Goal: Task Accomplishment & Management: Manage account settings

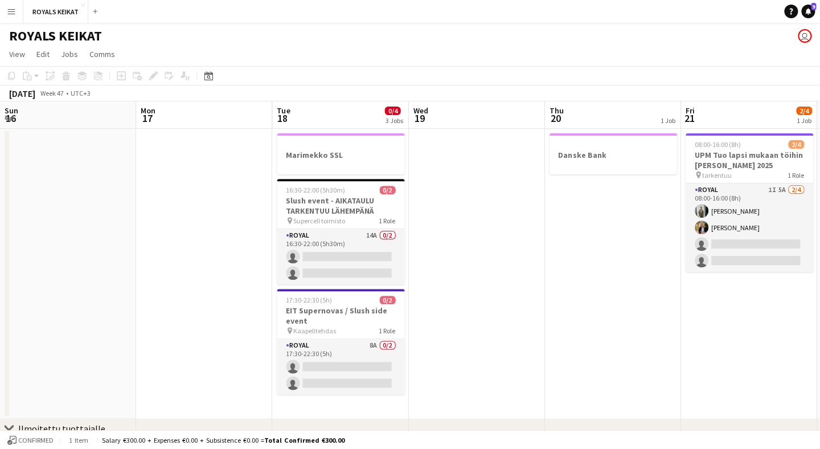
scroll to position [0, 391]
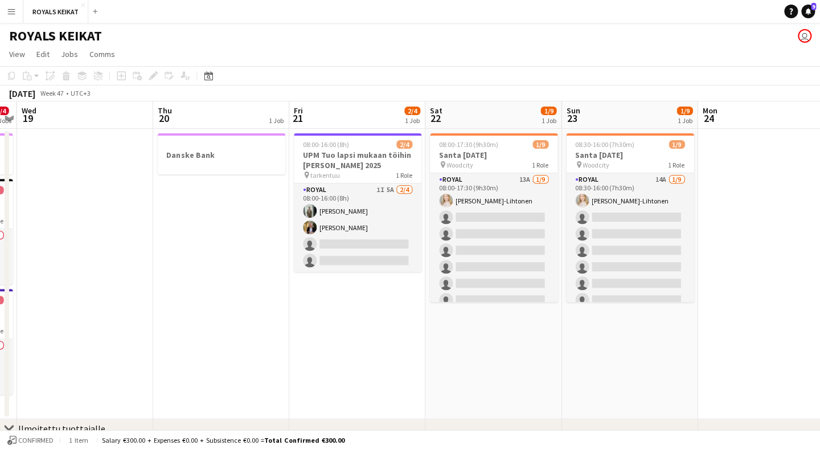
click at [18, 11] on button "Menu" at bounding box center [11, 11] width 23 height 23
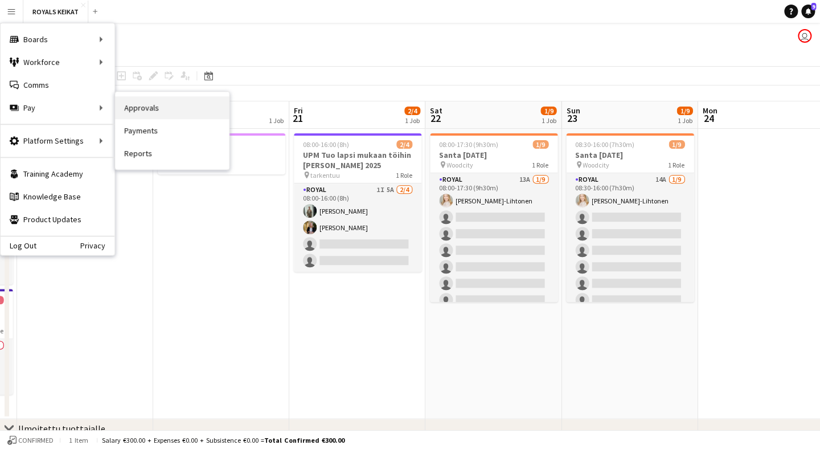
click at [147, 108] on link "Approvals" at bounding box center [172, 107] width 114 height 23
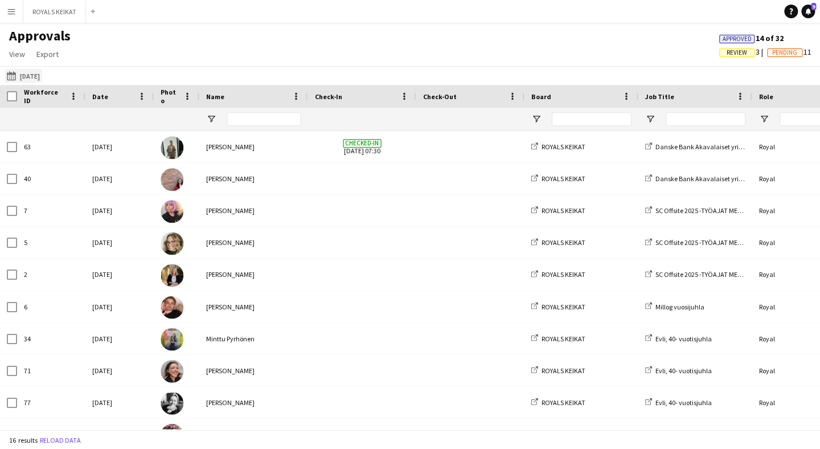
click at [42, 76] on button "[DATE] [DATE]" at bounding box center [24, 76] width 38 height 14
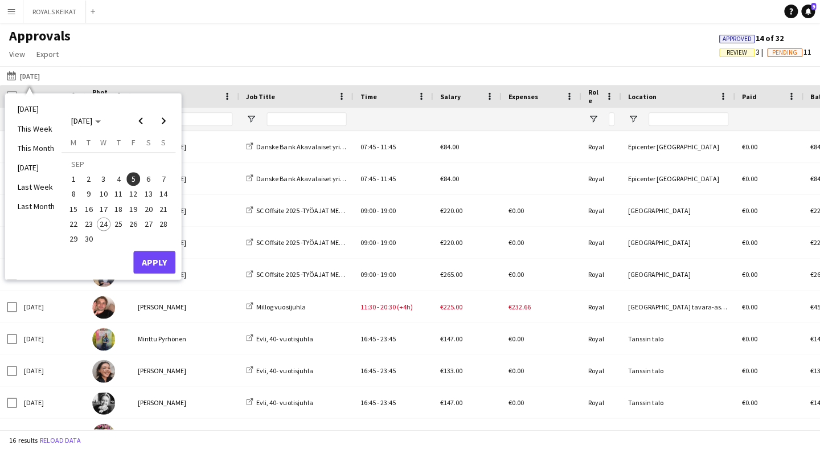
click at [92, 223] on span "23" at bounding box center [89, 224] width 14 height 14
click at [175, 262] on button "Apply" at bounding box center [154, 262] width 42 height 23
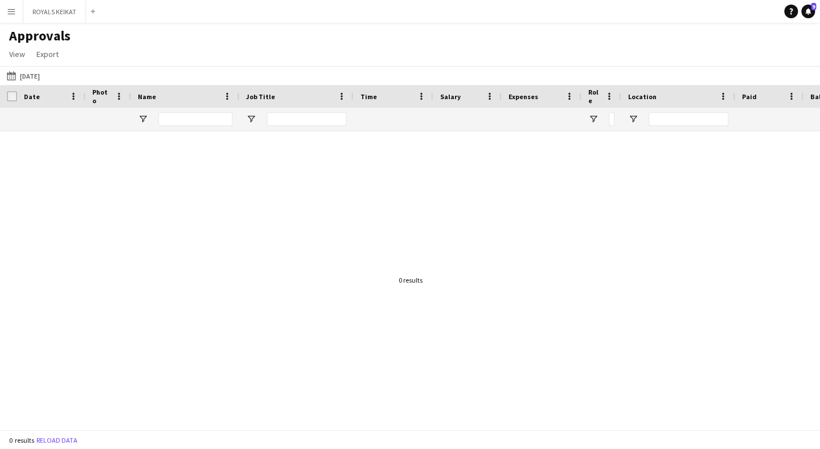
click at [1, 15] on button "Menu" at bounding box center [11, 11] width 23 height 23
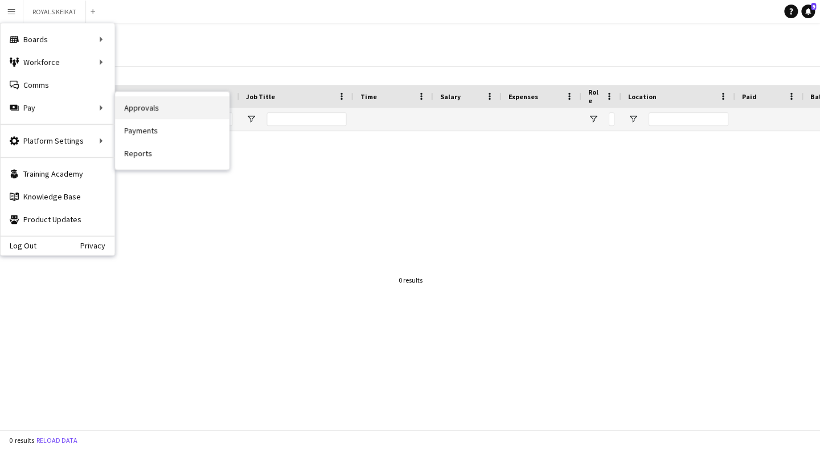
click at [134, 112] on link "Approvals" at bounding box center [172, 107] width 114 height 23
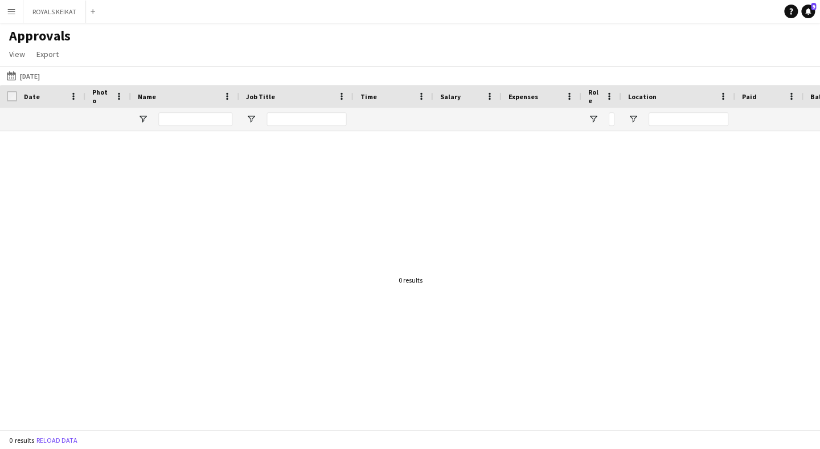
click at [11, 12] on app-icon "Menu" at bounding box center [11, 11] width 9 height 9
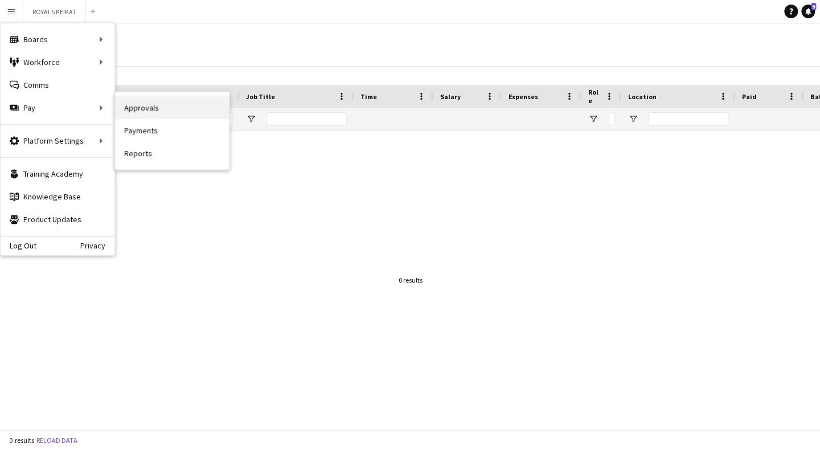
click at [127, 105] on link "Approvals" at bounding box center [172, 107] width 114 height 23
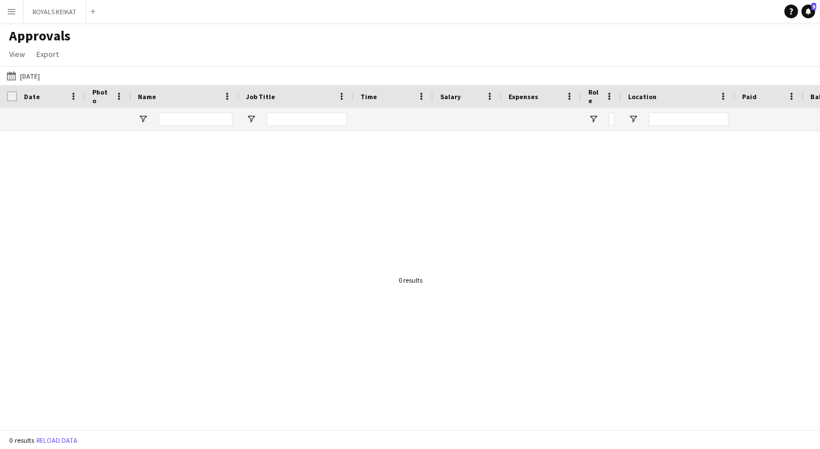
click at [44, 66] on div "[DATE] [DATE] [DATE] This Week This Month [DATE] Last Week Last Month [DATE] [D…" at bounding box center [410, 75] width 820 height 19
click at [42, 70] on button "[DATE] [DATE]" at bounding box center [24, 76] width 38 height 14
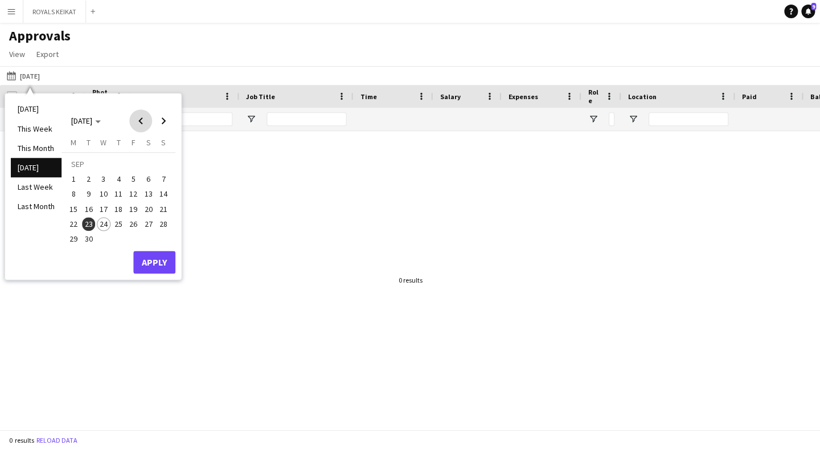
click at [141, 120] on span "Previous month" at bounding box center [140, 120] width 23 height 23
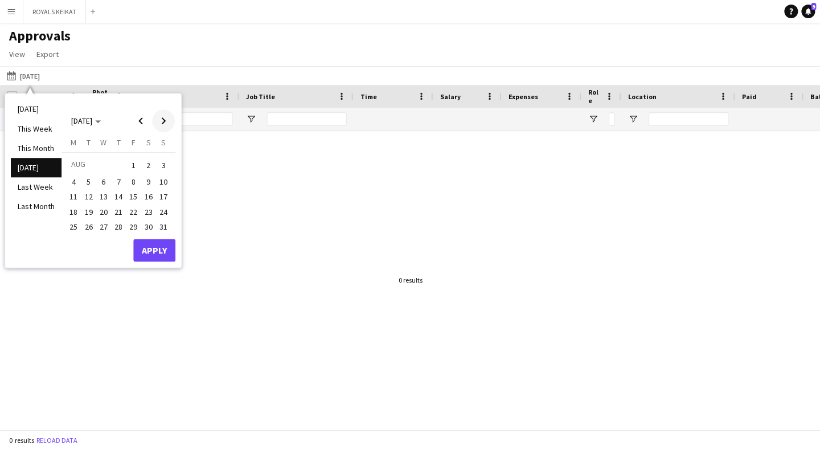
click at [161, 122] on span "Next month" at bounding box center [163, 120] width 23 height 23
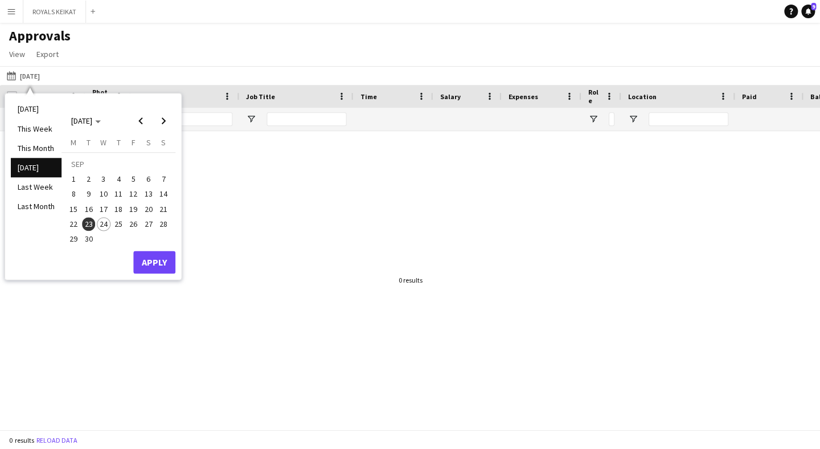
click at [91, 224] on span "23" at bounding box center [89, 224] width 14 height 14
click at [156, 263] on button "Apply" at bounding box center [154, 262] width 42 height 23
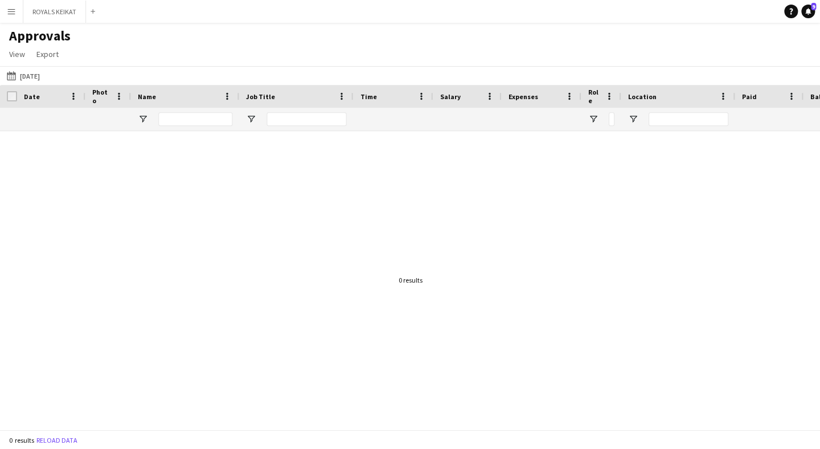
click at [42, 75] on button "[DATE] [DATE]" at bounding box center [24, 76] width 38 height 14
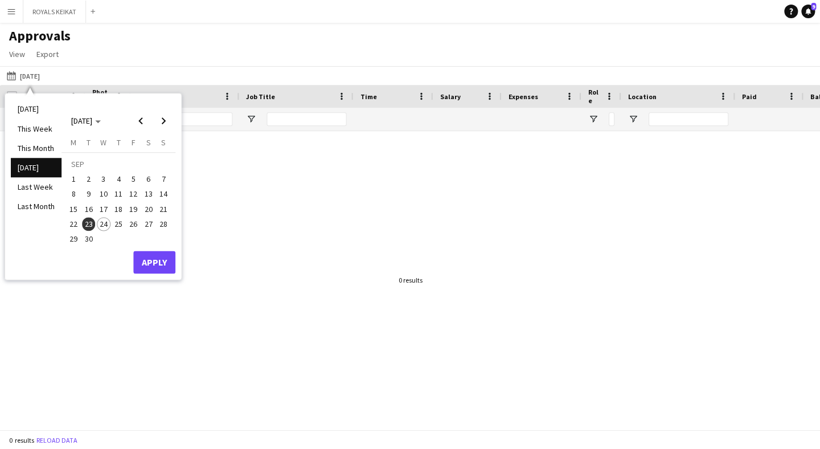
click at [118, 195] on span "11" at bounding box center [119, 194] width 14 height 14
click at [155, 262] on button "Apply" at bounding box center [154, 262] width 42 height 23
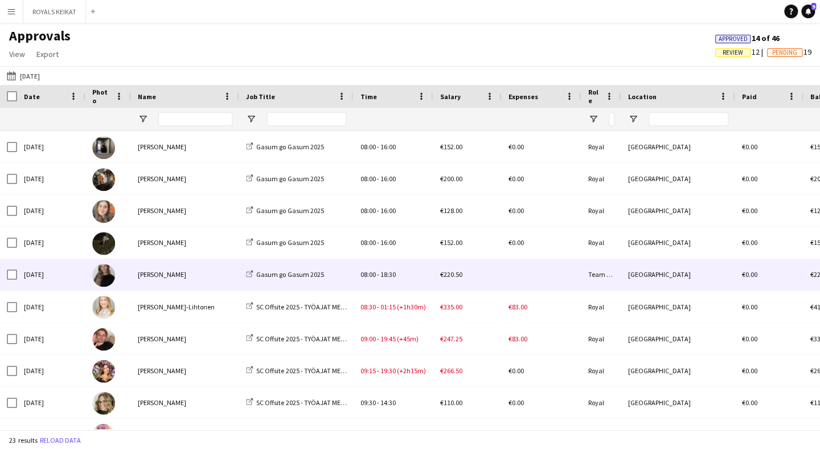
click at [199, 275] on div "[PERSON_NAME]" at bounding box center [185, 274] width 108 height 31
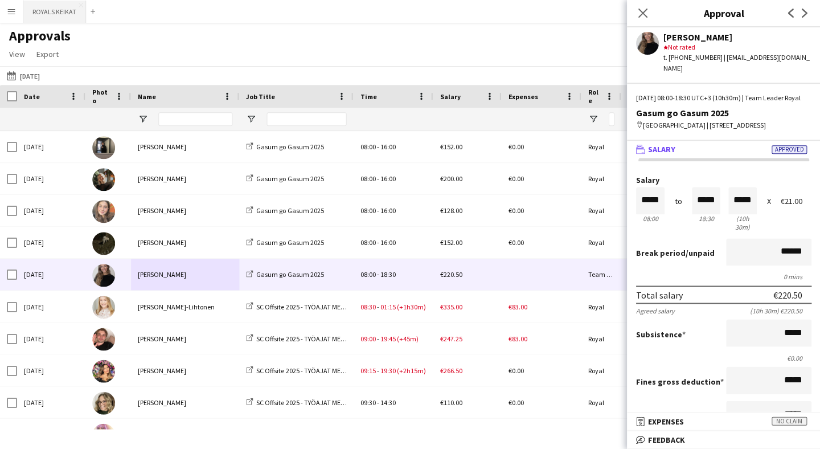
click at [56, 11] on button "ROYALS KEIKAT Close" at bounding box center [54, 12] width 63 height 22
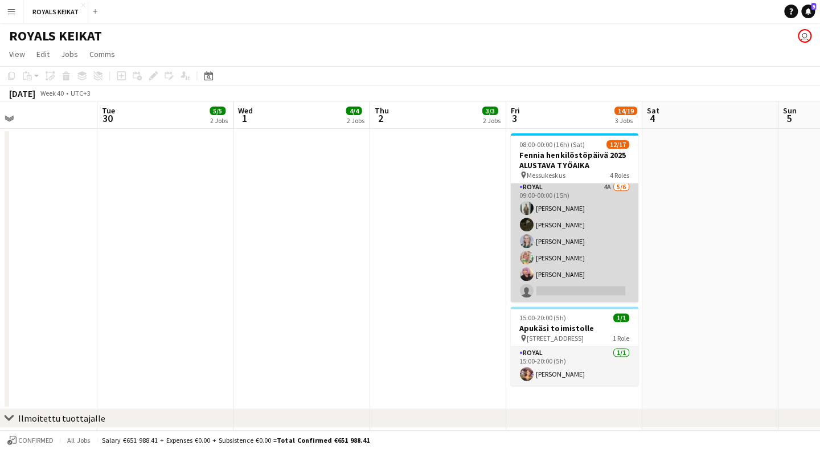
scroll to position [251, 0]
click at [597, 198] on app-card-role "Royal 4A [DATE] 09:00-00:00 (15h) [PERSON_NAME] Nooa [PERSON_NAME] [PERSON_NAME…" at bounding box center [574, 241] width 128 height 121
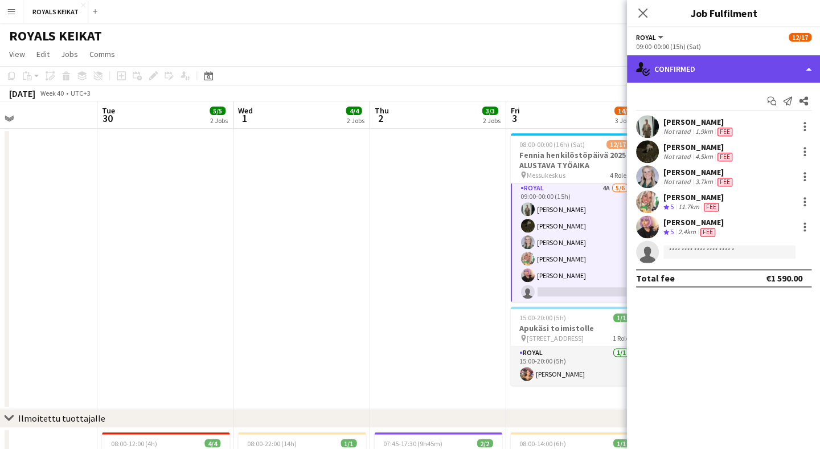
click at [740, 69] on div "single-neutral-actions-check-2 Confirmed" at bounding box center [724, 68] width 194 height 27
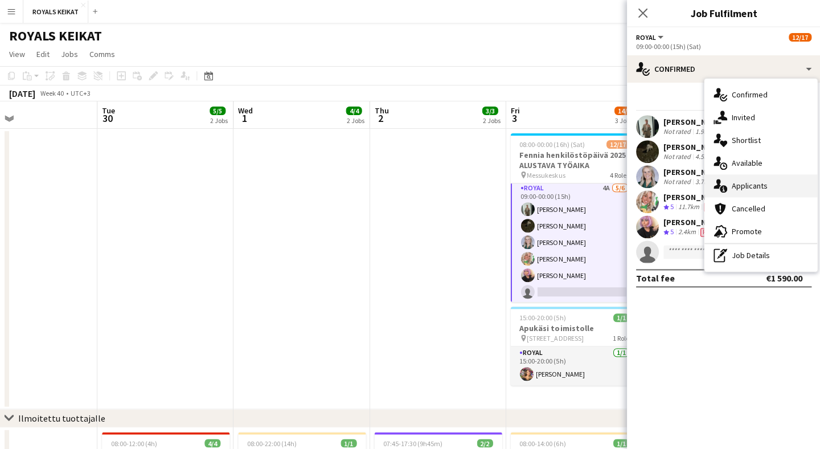
click at [752, 189] on span "Applicants" at bounding box center [750, 186] width 36 height 10
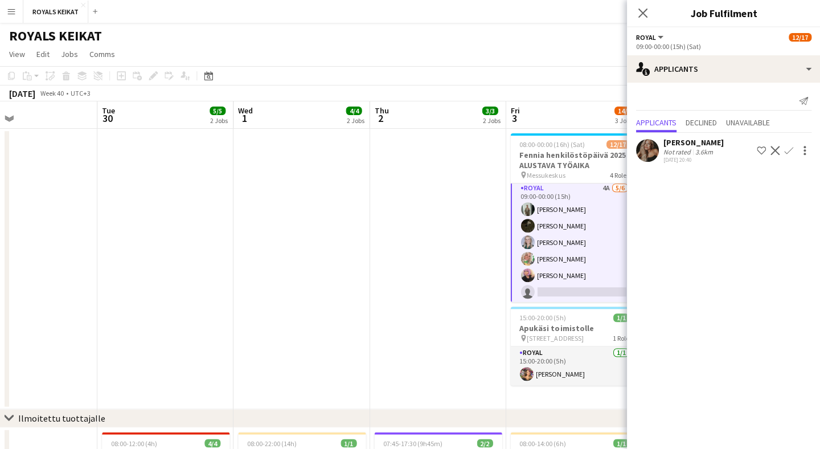
click at [789, 150] on app-icon "Confirm" at bounding box center [788, 150] width 9 height 9
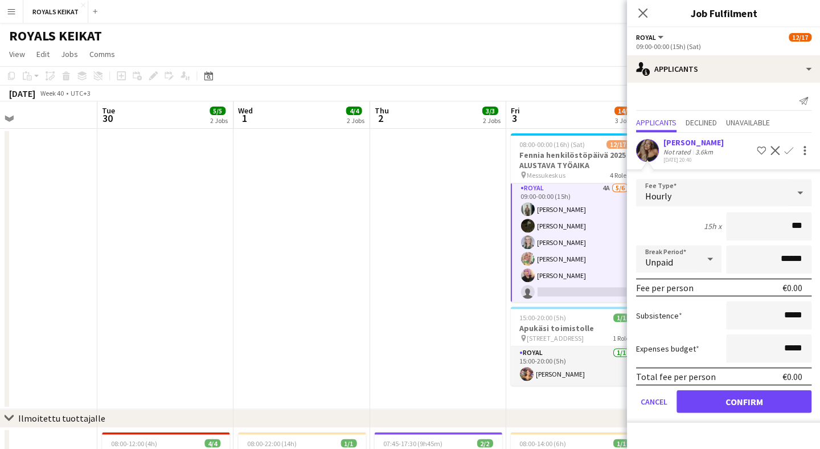
type input "**"
type input "***"
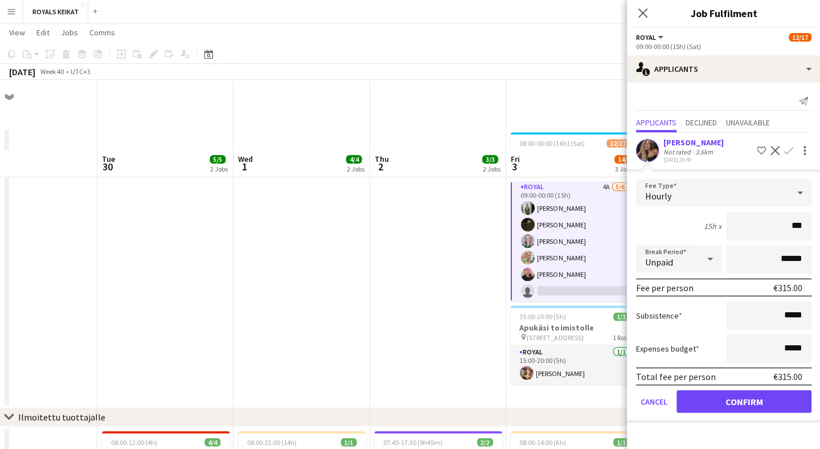
scroll to position [70, 0]
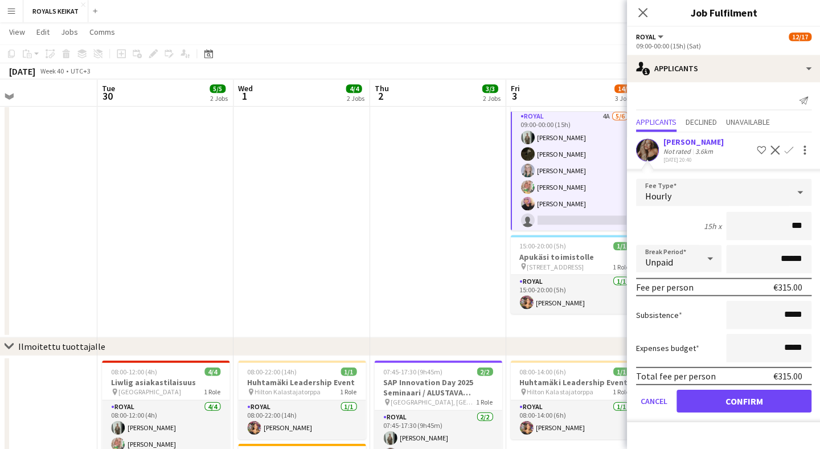
click at [771, 402] on button "Confirm" at bounding box center [743, 401] width 135 height 23
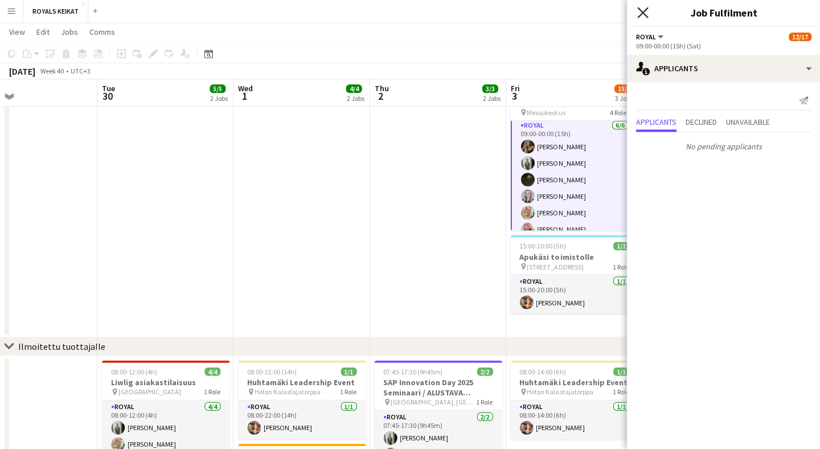
click at [642, 9] on icon "Close pop-in" at bounding box center [642, 12] width 11 height 11
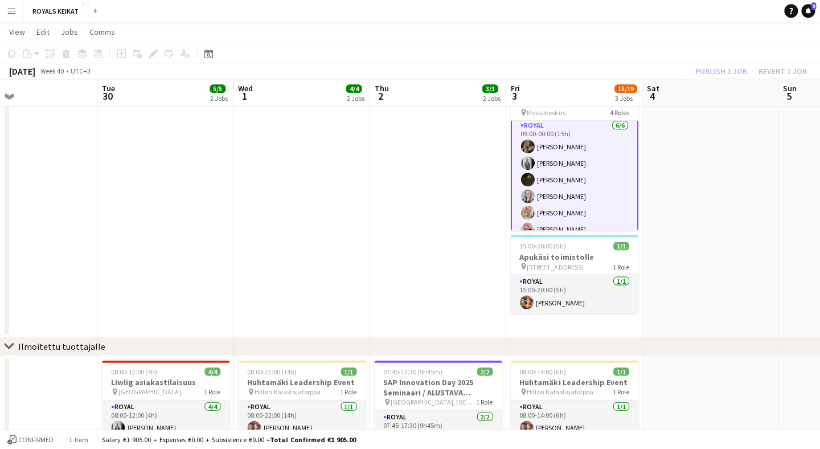
click at [725, 71] on div "Publish 1 job Revert 1 job" at bounding box center [750, 71] width 139 height 15
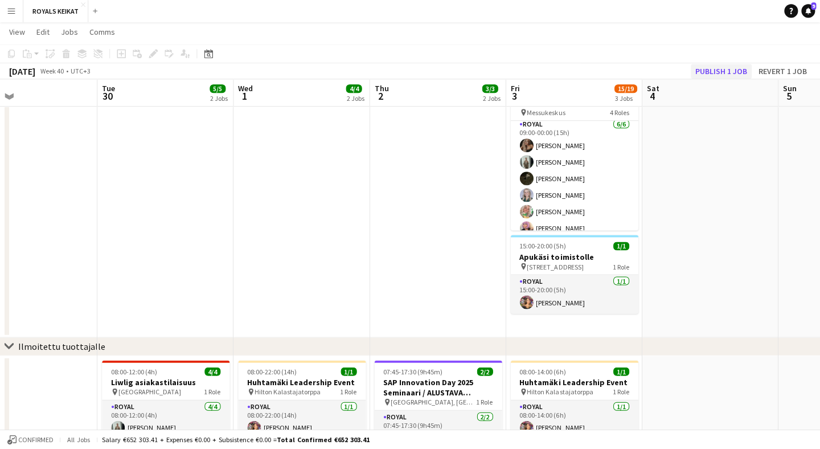
click at [725, 71] on button "Publish 1 job" at bounding box center [721, 71] width 61 height 15
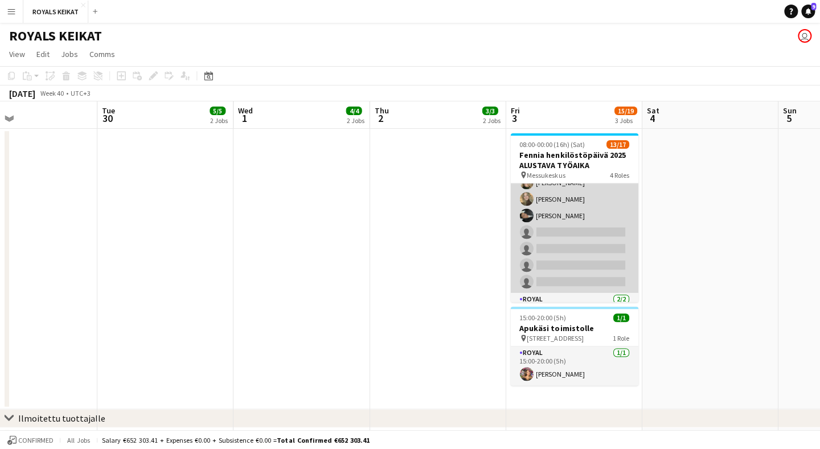
scroll to position [69, 0]
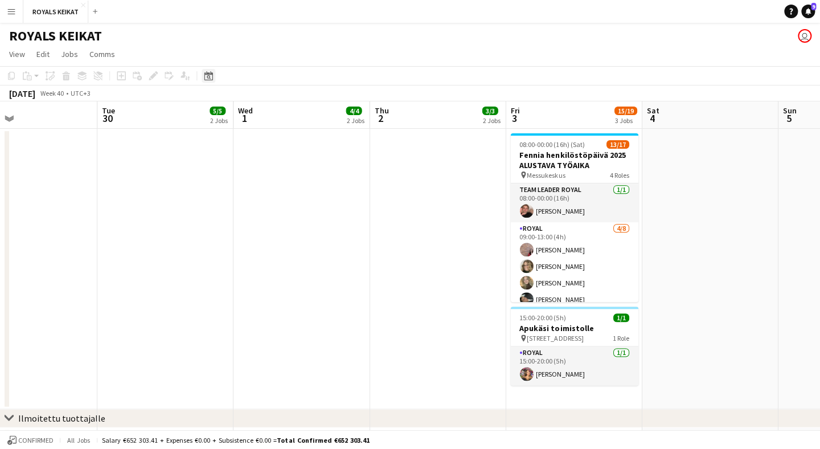
click at [207, 78] on icon "Date picker" at bounding box center [208, 75] width 9 height 9
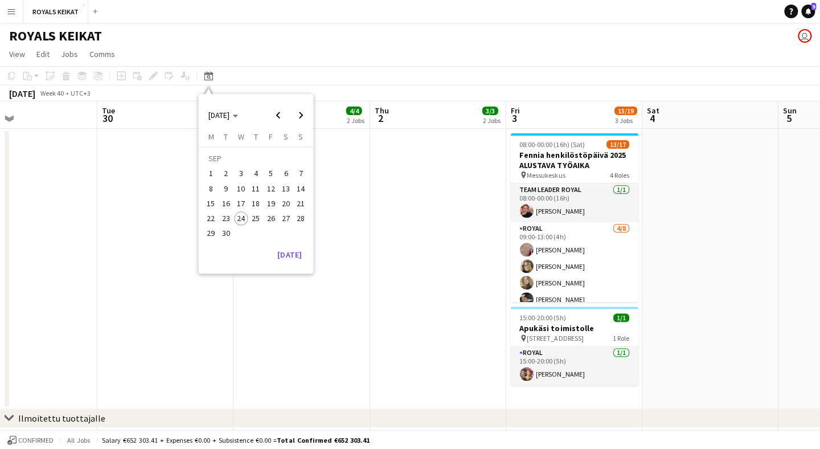
click at [257, 187] on span "11" at bounding box center [256, 189] width 14 height 14
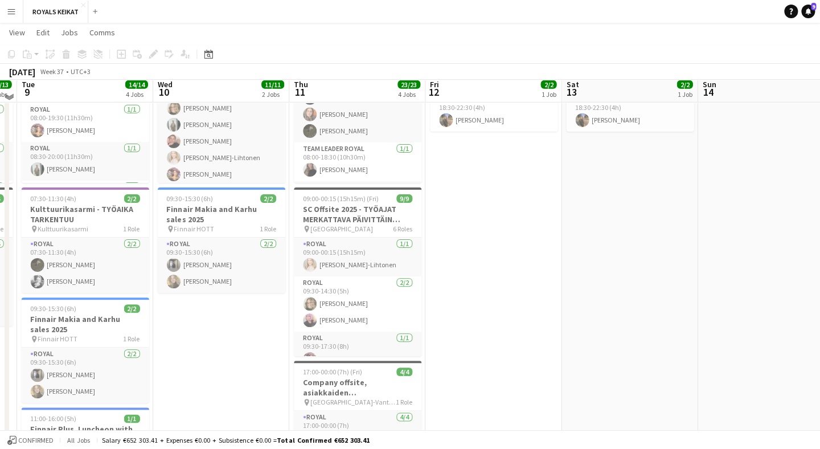
scroll to position [228, 0]
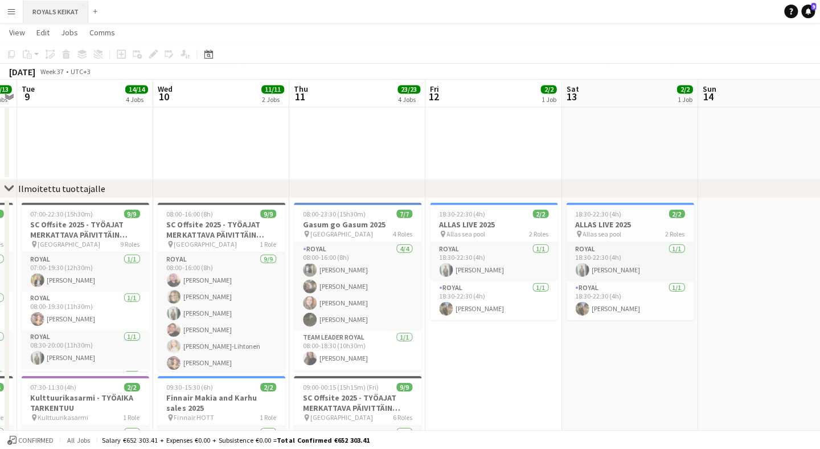
click at [65, 11] on button "ROYALS KEIKAT Close" at bounding box center [55, 12] width 65 height 22
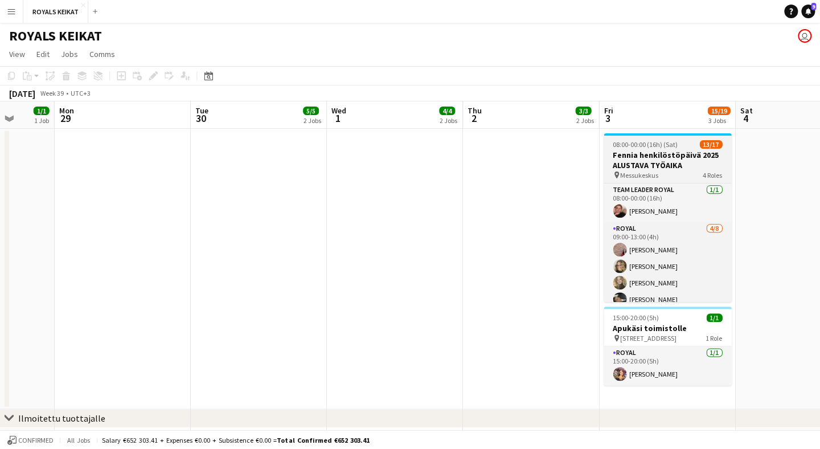
scroll to position [0, 401]
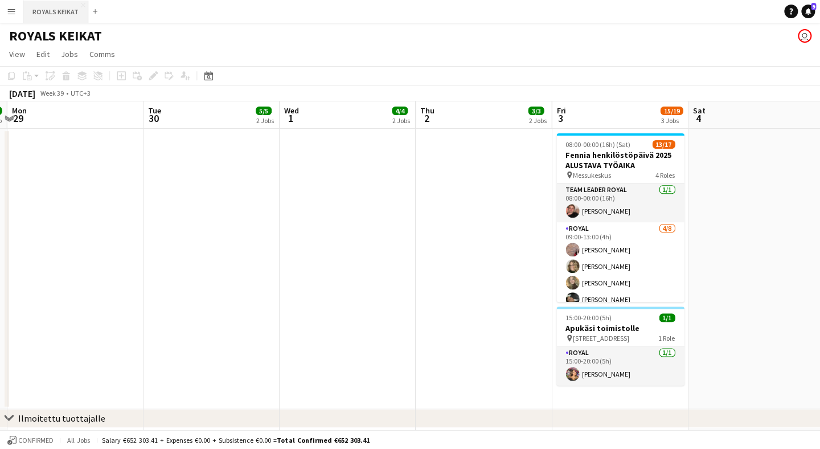
click at [68, 10] on button "ROYALS KEIKAT Close" at bounding box center [55, 12] width 65 height 22
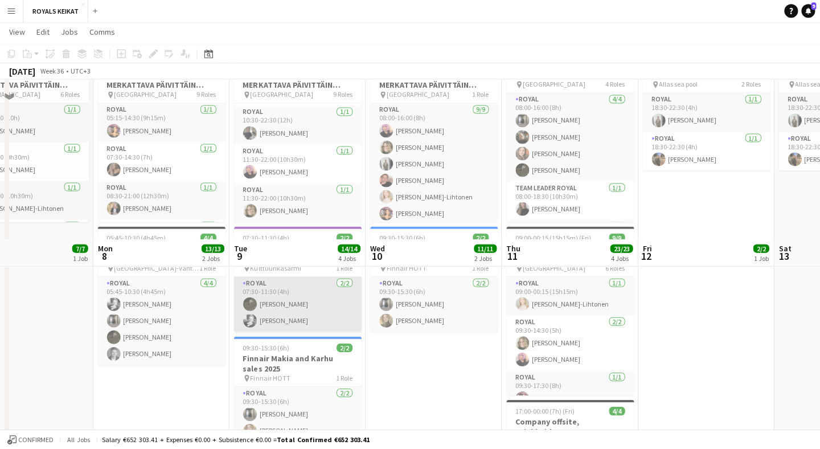
scroll to position [363, 0]
